Goal: Task Accomplishment & Management: Complete application form

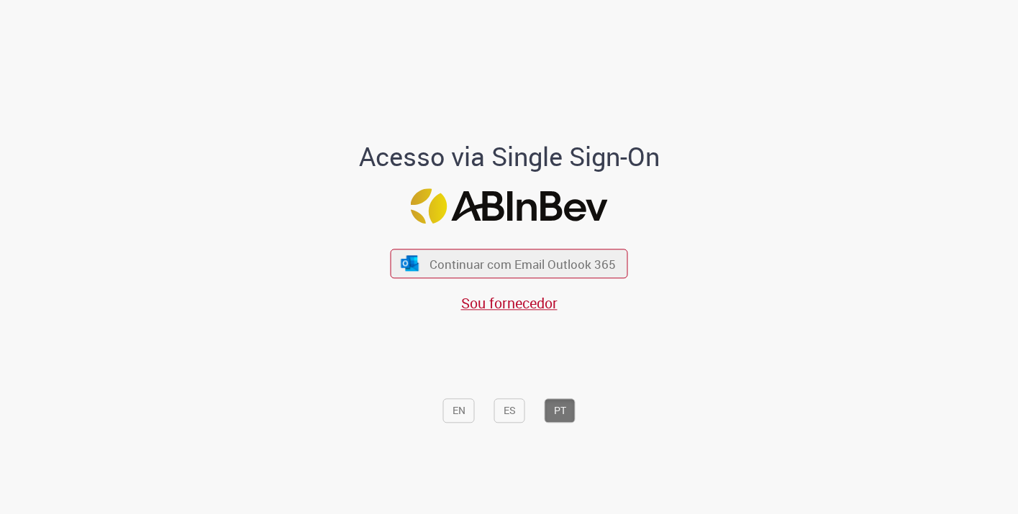
scroll to position [3, 0]
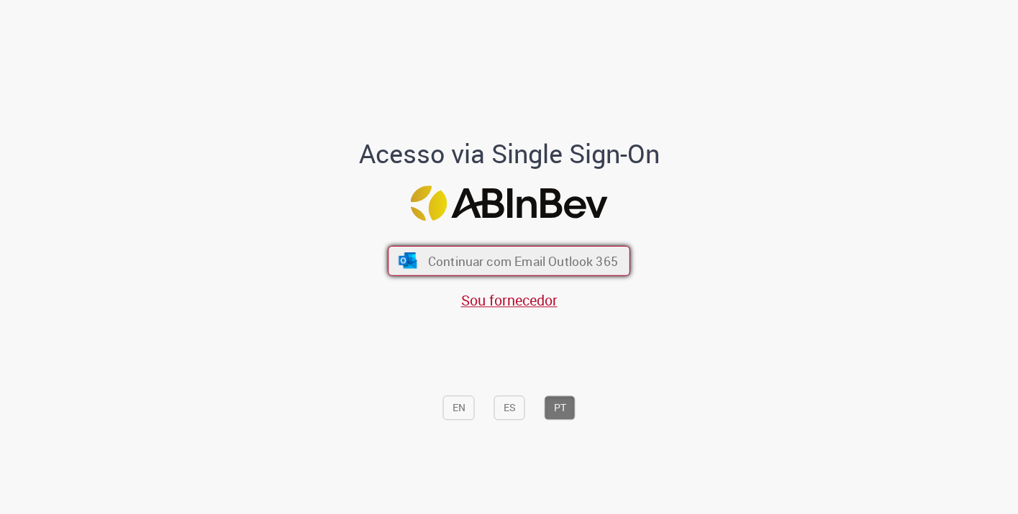
click at [527, 255] on span "Continuar com Email Outlook 365" at bounding box center [523, 261] width 190 height 17
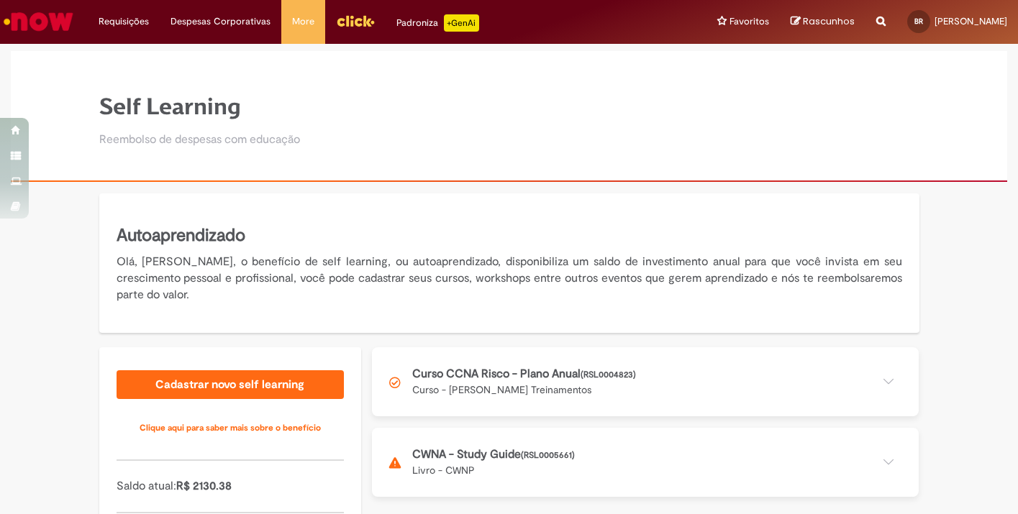
click at [662, 468] on button at bounding box center [645, 462] width 547 height 69
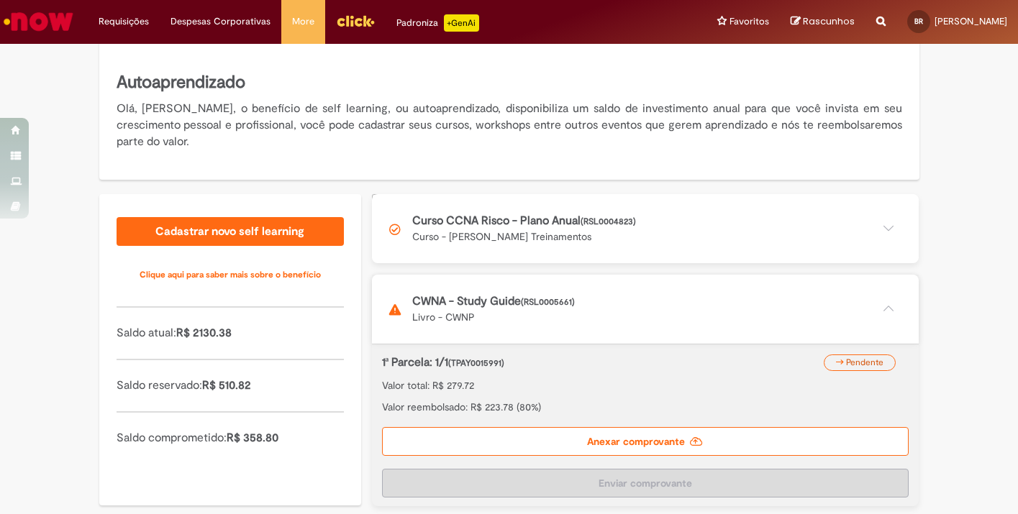
scroll to position [173, 0]
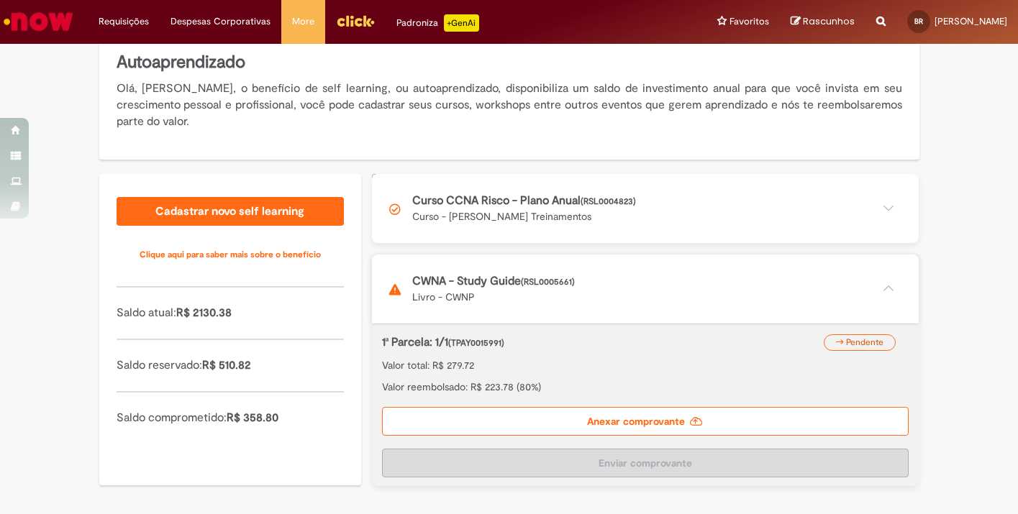
click at [734, 432] on label "Anexar comprovante" at bounding box center [645, 421] width 527 height 29
click at [568, 190] on input "Anexar comprovante" at bounding box center [470, 182] width 196 height 16
click at [982, 250] on div "Autoaprendizado Olá, [PERSON_NAME], o benefício de self learning, ou autoaprend…" at bounding box center [509, 267] width 1018 height 494
